Goal: Task Accomplishment & Management: Use online tool/utility

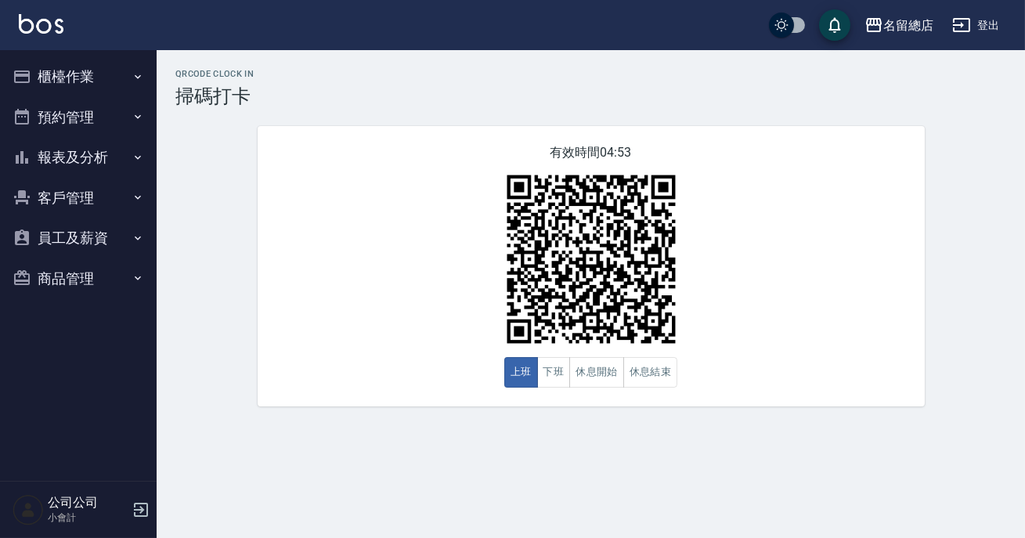
click at [78, 120] on button "預約管理" at bounding box center [78, 117] width 144 height 41
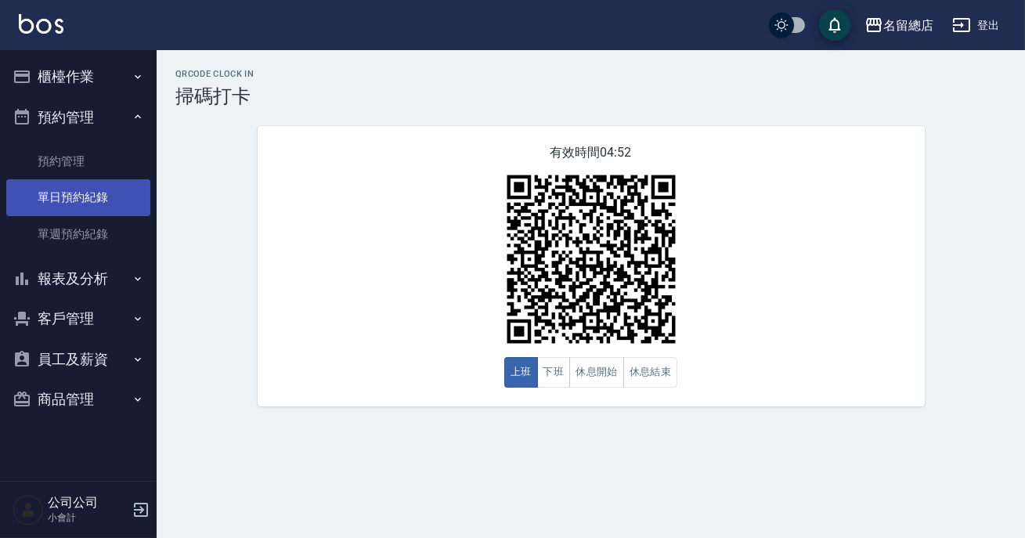
click at [83, 190] on link "單日預約紀錄" at bounding box center [78, 197] width 144 height 36
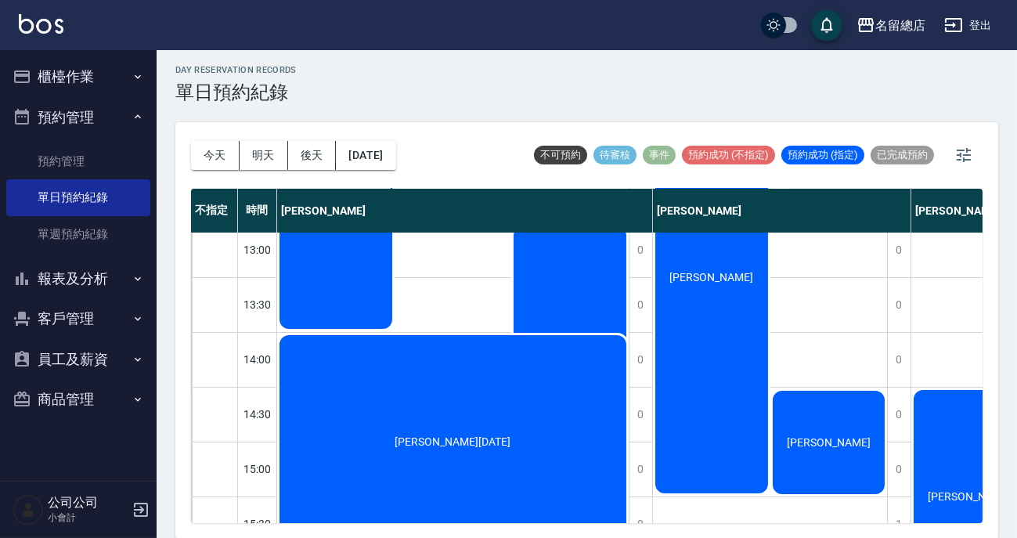
scroll to position [427, 0]
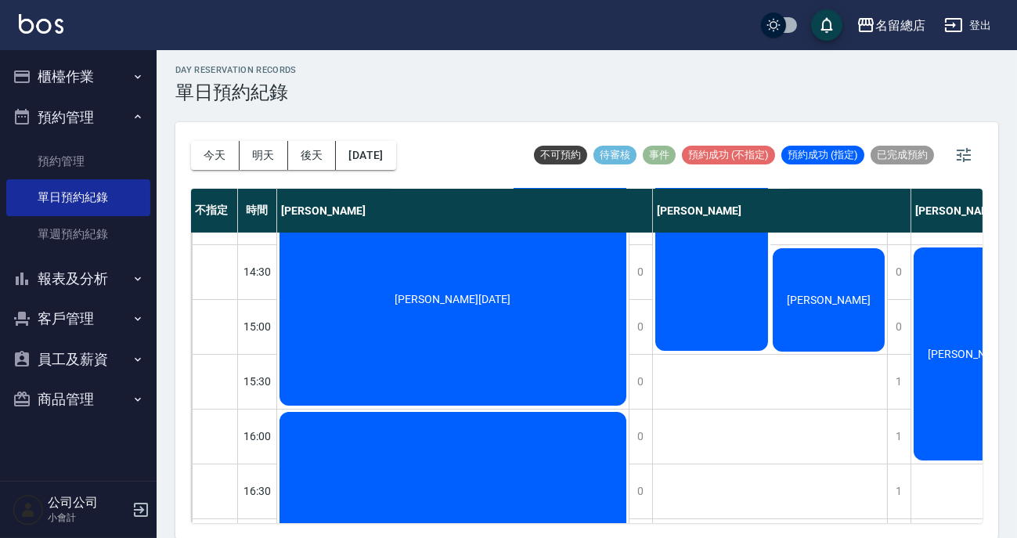
click at [85, 84] on button "櫃檯作業" at bounding box center [78, 76] width 144 height 41
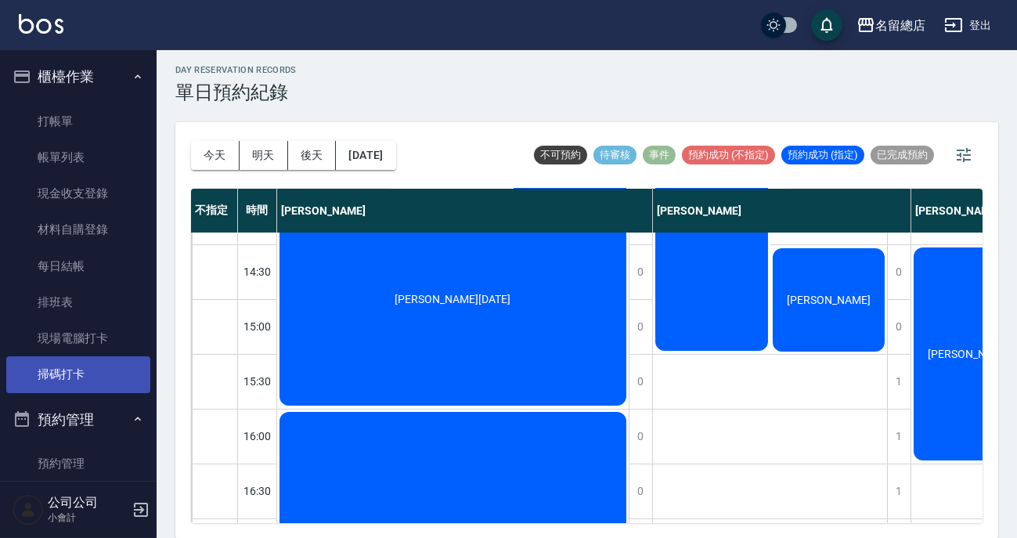
click at [93, 366] on link "掃碼打卡" at bounding box center [78, 374] width 144 height 36
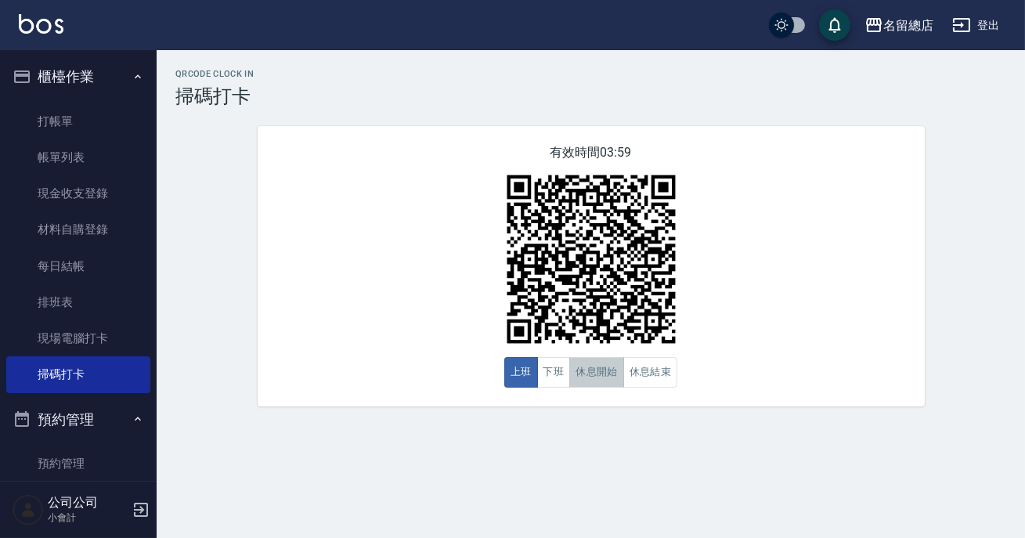
click at [598, 376] on button "休息開始" at bounding box center [596, 372] width 55 height 31
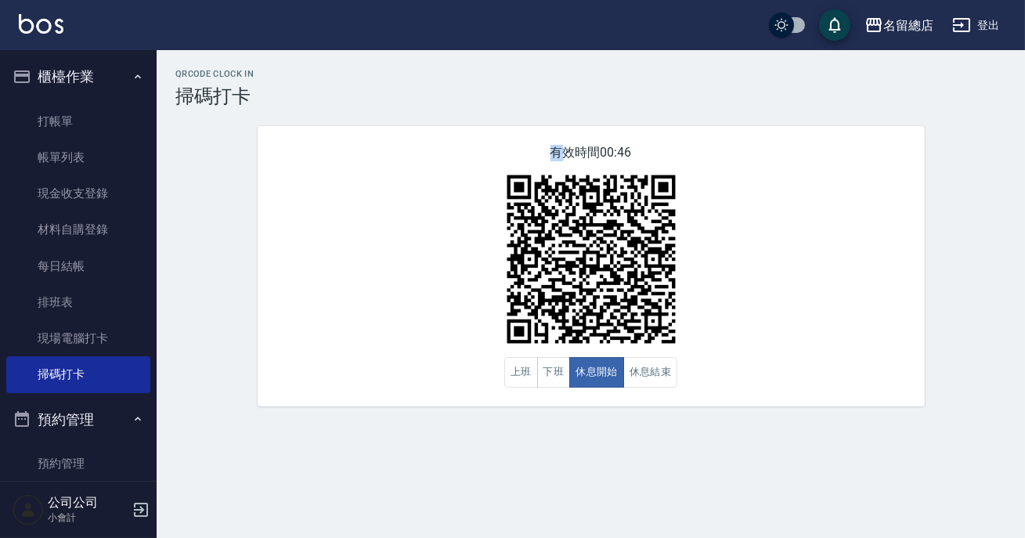
drag, startPoint x: 548, startPoint y: 131, endPoint x: 559, endPoint y: 147, distance: 19.8
click at [559, 147] on div "QRcode Clock In 掃碼打卡 有效時間 00:46 上班 下班 休息開始 休息結束" at bounding box center [591, 237] width 868 height 337
click at [643, 393] on div "有效時間 00:44 上班 下班 休息開始 休息結束" at bounding box center [591, 266] width 667 height 280
click at [665, 385] on button "休息結束" at bounding box center [650, 372] width 55 height 31
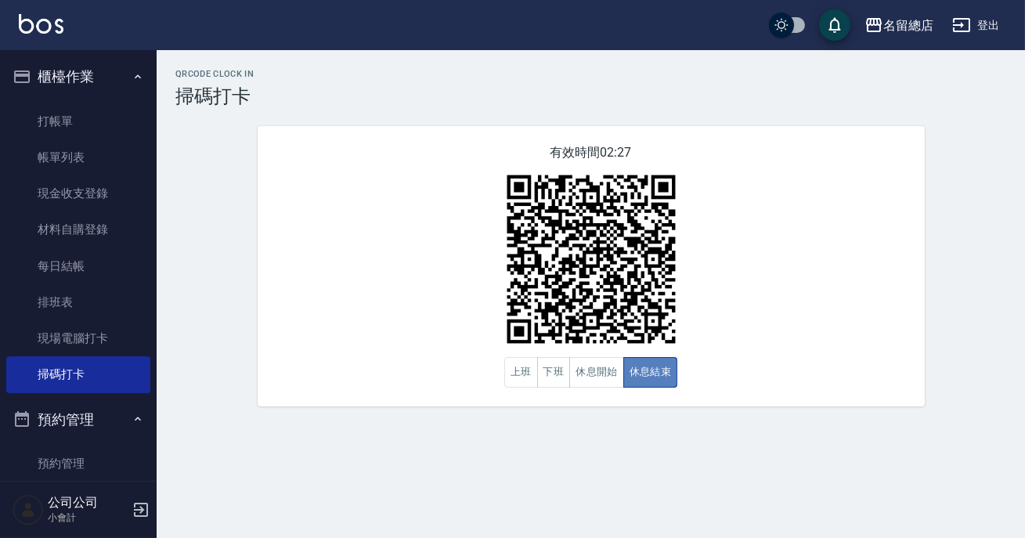
click at [665, 385] on button "休息結束" at bounding box center [650, 372] width 55 height 31
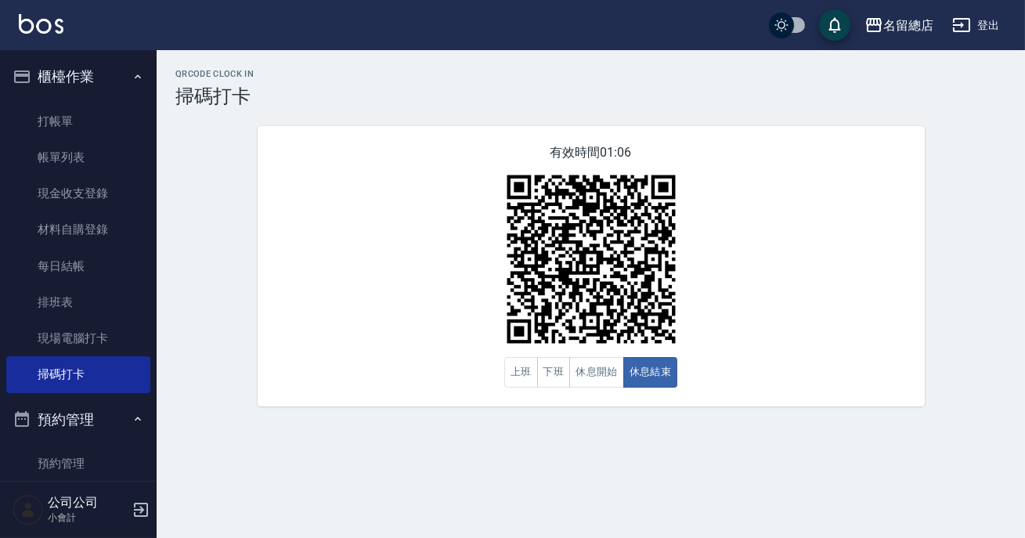
click at [709, 344] on div "名留總店 登出 櫃檯作業 打帳單 帳單列表 現金收支登錄 材料自購登錄 每日結帳 排班表 現場電腦打卡 掃碼打卡 預約管理 預約管理 單日預約紀錄 單週預約紀…" at bounding box center [512, 269] width 1025 height 538
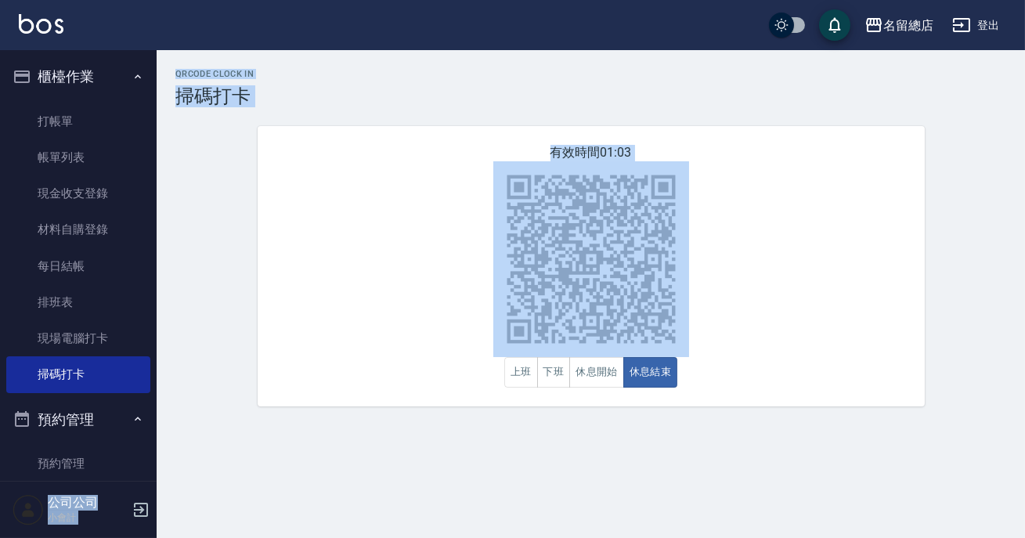
click at [413, 398] on div "有效時間 01:03 上班 下班 休息開始 休息結束" at bounding box center [591, 266] width 667 height 280
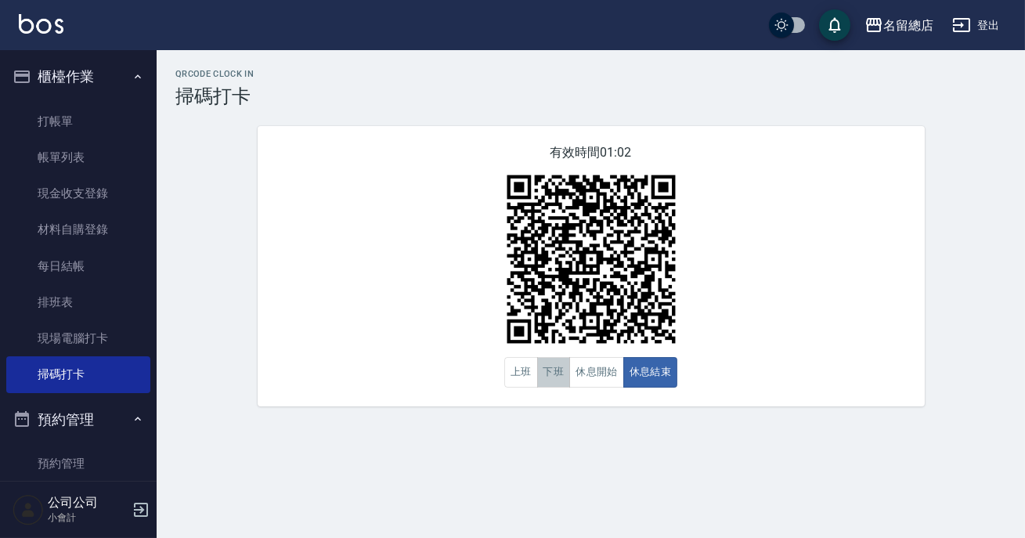
click at [551, 362] on button "下班" at bounding box center [554, 372] width 34 height 31
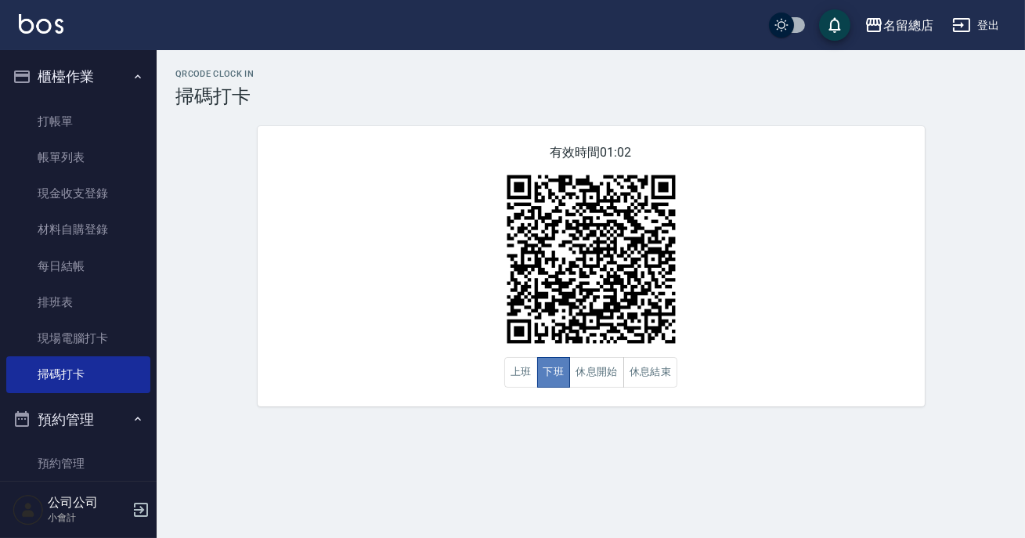
click at [551, 362] on button "下班" at bounding box center [554, 372] width 34 height 31
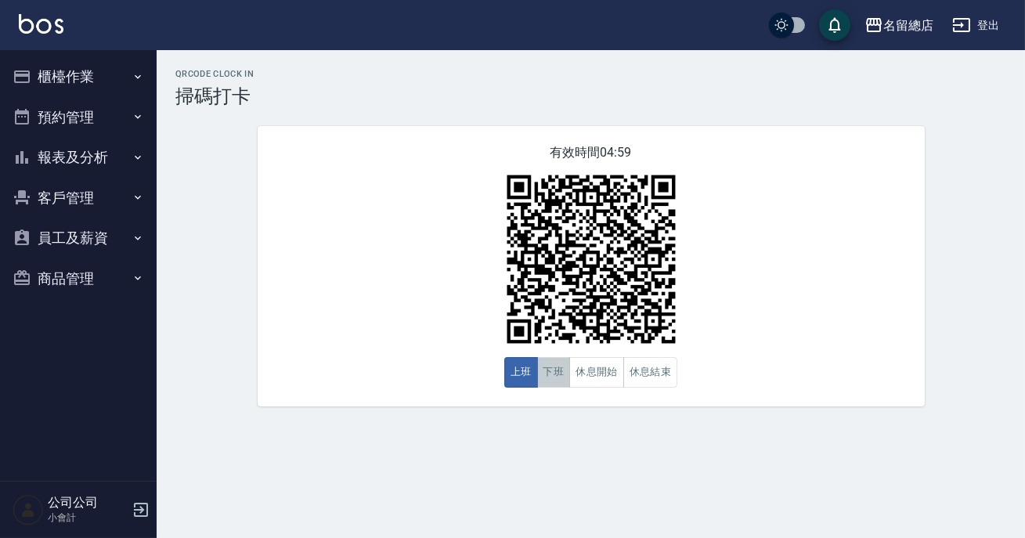
click at [552, 367] on button "下班" at bounding box center [554, 372] width 34 height 31
